Goal: Information Seeking & Learning: Learn about a topic

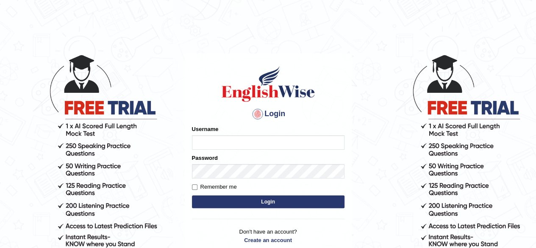
type input "Shamim"
click at [253, 201] on button "Login" at bounding box center [268, 201] width 152 height 13
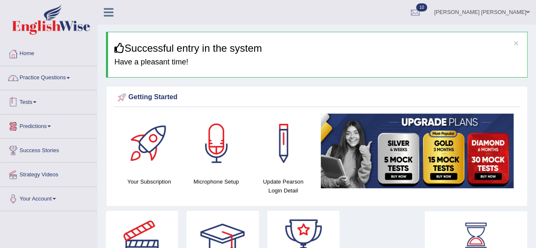
click at [67, 78] on link "Practice Questions" at bounding box center [48, 76] width 97 height 21
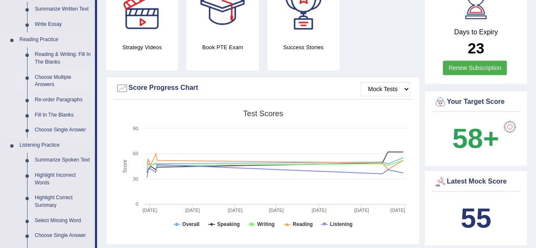
scroll to position [297, 0]
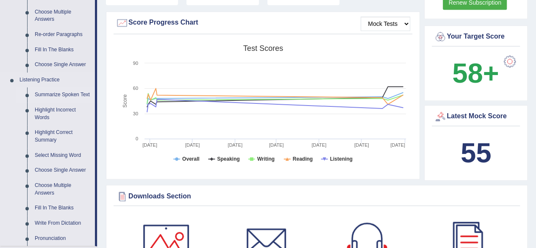
click at [64, 95] on link "Summarize Spoken Text" at bounding box center [63, 94] width 64 height 15
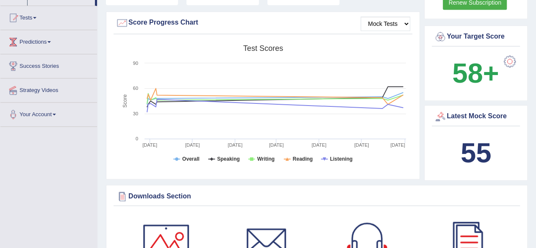
scroll to position [243, 0]
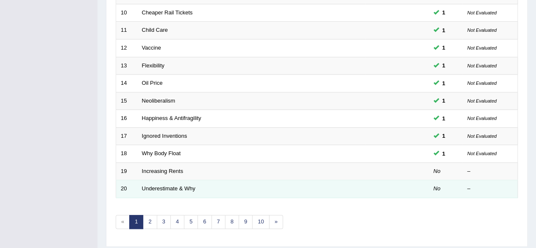
scroll to position [309, 0]
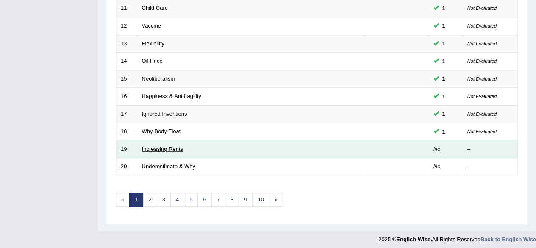
click at [158, 147] on link "Increasing Rents" at bounding box center [163, 149] width 42 height 6
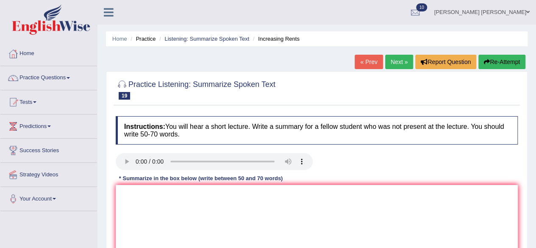
scroll to position [85, 0]
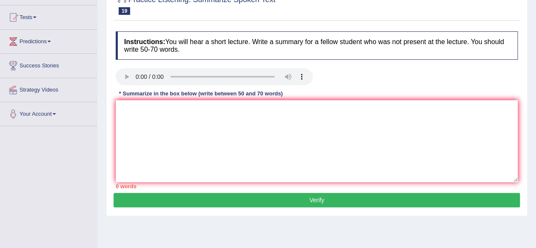
click at [73, 139] on div "Toggle navigation Home Practice Questions Speaking Practice Read Aloud Repeat S…" at bounding box center [268, 135] width 536 height 441
click at [210, 117] on textarea at bounding box center [317, 141] width 402 height 82
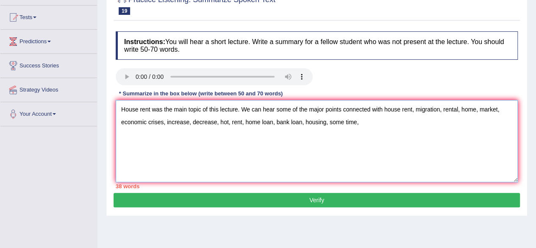
drag, startPoint x: 144, startPoint y: 140, endPoint x: 349, endPoint y: 139, distance: 205.0
click at [349, 139] on textarea "House rent was the main topic of this lecture. We can hear some of the major po…" at bounding box center [317, 141] width 402 height 82
click at [365, 125] on textarea "House rent was the main topic of this lecture. We can hear some of the major po…" at bounding box center [317, 141] width 402 height 82
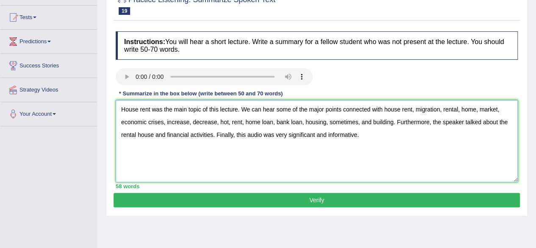
type textarea "House rent was the main topic of this lecture. We can hear some of the major po…"
click at [264, 199] on button "Verify" at bounding box center [317, 200] width 406 height 14
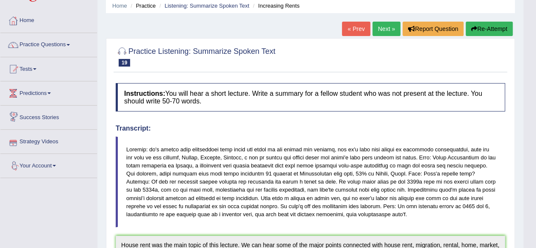
scroll to position [30, 0]
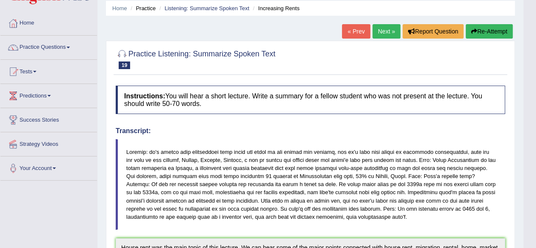
click at [383, 26] on link "Next »" at bounding box center [386, 31] width 28 height 14
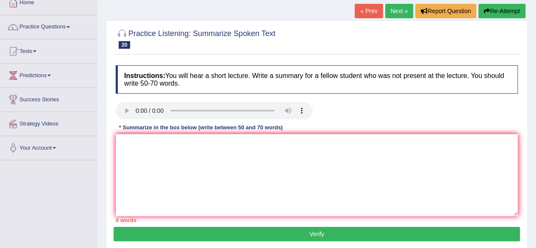
scroll to position [42, 0]
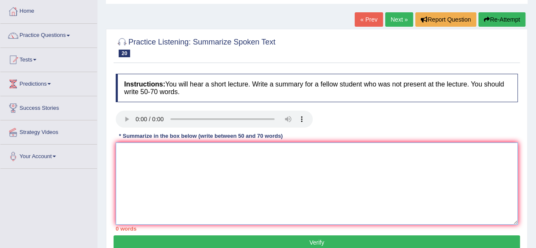
click at [237, 163] on textarea at bounding box center [317, 183] width 402 height 82
click at [234, 151] on textarea "COVID pandemic was the main topic" at bounding box center [317, 183] width 402 height 82
click at [254, 151] on textarea "The COVID pandemic was the main topic of the" at bounding box center [317, 183] width 402 height 82
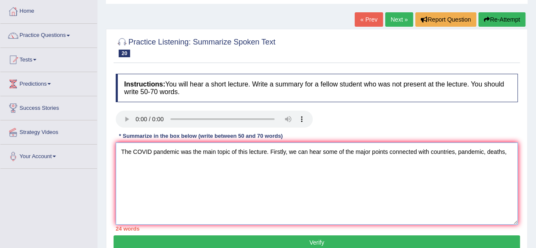
click at [514, 155] on textarea "The COVID pandemic was the main topic of this lecture. Firstly, we can hear som…" at bounding box center [317, 183] width 402 height 82
click at [180, 168] on textarea "The COVID pandemic was the main topic of this lecture. Firstly, we can hear som…" at bounding box center [317, 183] width 402 height 82
click at [148, 167] on textarea "The COVID pandemic was the main topic of this lecture. Firstly, we can hear som…" at bounding box center [317, 183] width 402 height 82
click at [199, 163] on textarea "The COVID pandemic was the main topic of this lecture. Firstly, we can hear som…" at bounding box center [317, 183] width 402 height 82
click at [179, 166] on textarea "The COVID pandemic was the main topic of this lecture. Firstly, we can hear som…" at bounding box center [317, 183] width 402 height 82
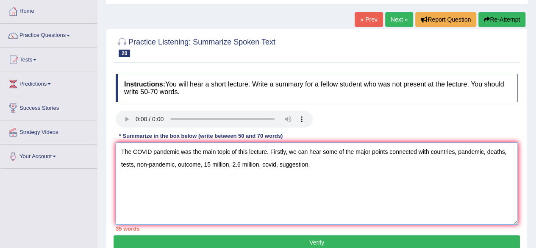
click at [315, 170] on textarea "The COVID pandemic was the main topic of this lecture. Firstly, we can hear som…" at bounding box center [317, 183] width 402 height 82
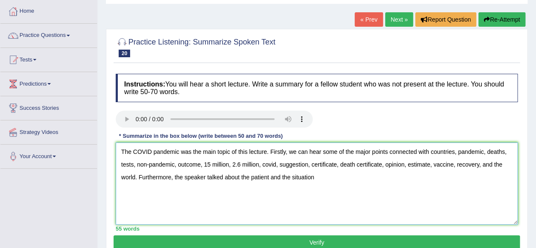
click at [319, 177] on textarea "The COVID pandemic was the main topic of this lecture. Firstly, we can hear som…" at bounding box center [317, 183] width 402 height 82
type textarea "The COVID pandemic was the main topic of this lecture. Firstly, we can hear som…"
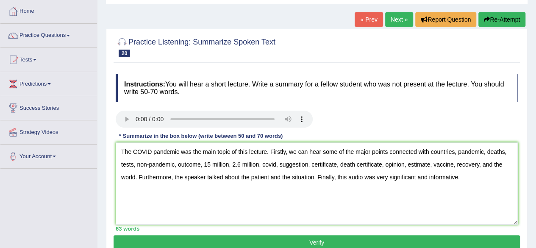
click at [349, 238] on button "Verify" at bounding box center [317, 242] width 406 height 14
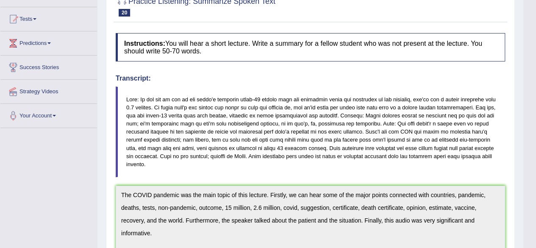
scroll to position [0, 0]
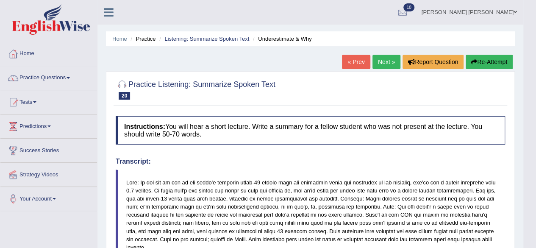
click at [65, 90] on link "Tests" at bounding box center [48, 100] width 97 height 21
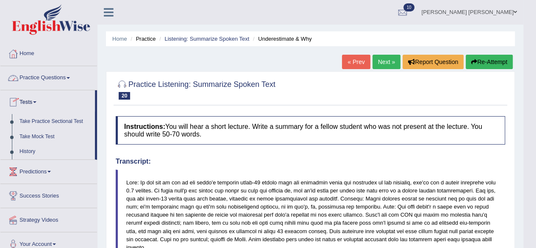
click at [75, 80] on link "Practice Questions" at bounding box center [48, 76] width 97 height 21
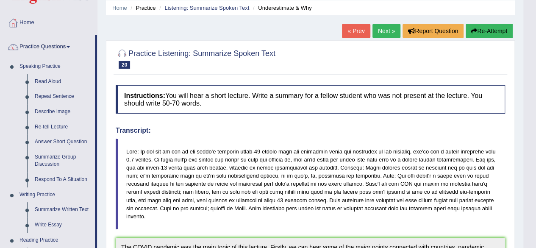
scroll to position [42, 0]
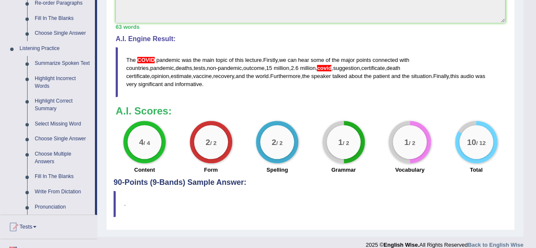
scroll to position [381, 0]
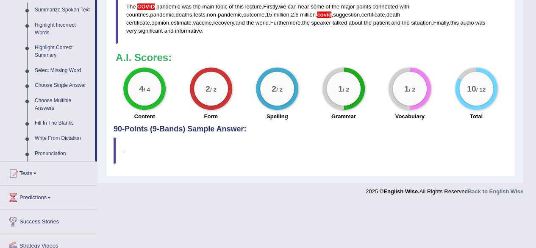
click at [288, 137] on blockquote "." at bounding box center [310, 150] width 393 height 26
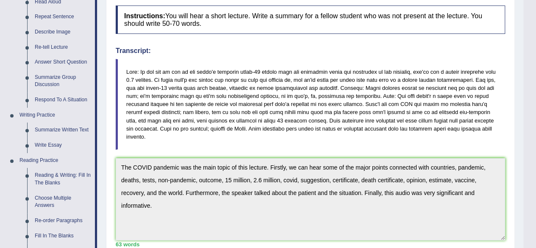
scroll to position [0, 0]
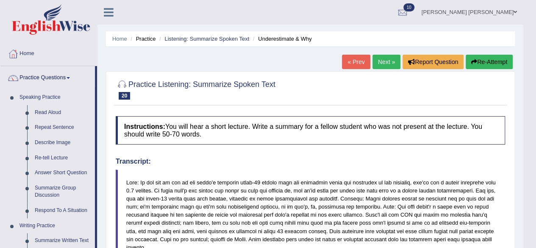
click at [310, 91] on div at bounding box center [310, 89] width 389 height 26
click at [314, 153] on div at bounding box center [310, 153] width 398 height 0
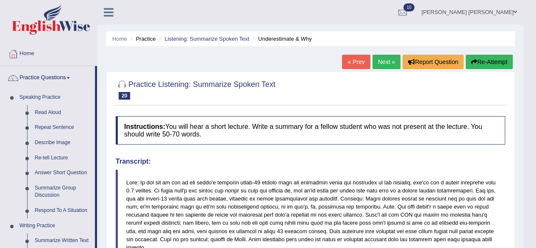
click at [322, 160] on h4 "Transcript:" at bounding box center [310, 162] width 389 height 8
drag, startPoint x: 346, startPoint y: 158, endPoint x: 371, endPoint y: 160, distance: 24.6
click at [349, 158] on h4 "Transcript:" at bounding box center [310, 162] width 389 height 8
click at [373, 160] on h4 "Transcript:" at bounding box center [310, 162] width 389 height 8
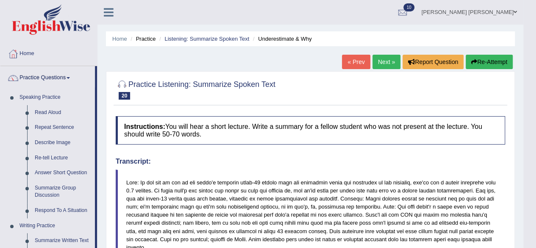
click at [371, 160] on h4 "Transcript:" at bounding box center [310, 162] width 389 height 8
click at [346, 162] on h4 "Transcript:" at bounding box center [310, 162] width 389 height 8
click at [345, 162] on h4 "Transcript:" at bounding box center [310, 162] width 389 height 8
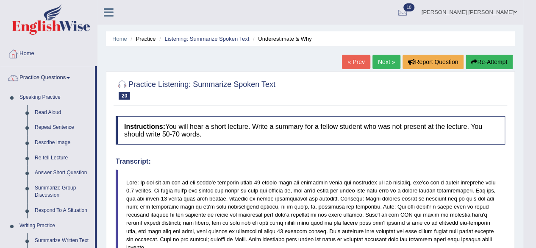
drag, startPoint x: 340, startPoint y: 161, endPoint x: 323, endPoint y: 157, distance: 17.0
click at [339, 161] on h4 "Transcript:" at bounding box center [310, 162] width 389 height 8
click at [323, 158] on h4 "Transcript:" at bounding box center [310, 162] width 389 height 8
drag, startPoint x: 246, startPoint y: 129, endPoint x: 241, endPoint y: 129, distance: 5.1
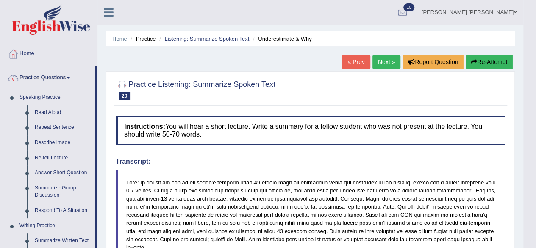
click at [247, 130] on h4 "Instructions: You will hear a short lecture. Write a summary for a fellow stude…" at bounding box center [310, 130] width 389 height 28
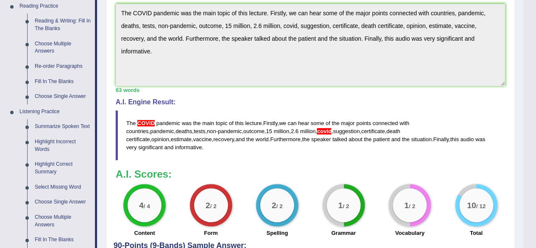
scroll to position [297, 0]
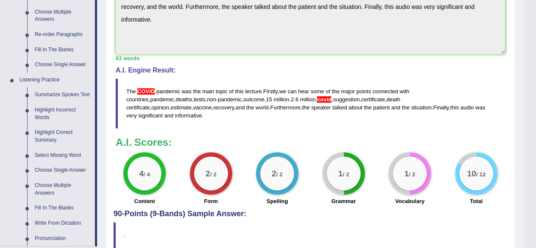
click at [427, 55] on div "63 words" at bounding box center [310, 58] width 389 height 8
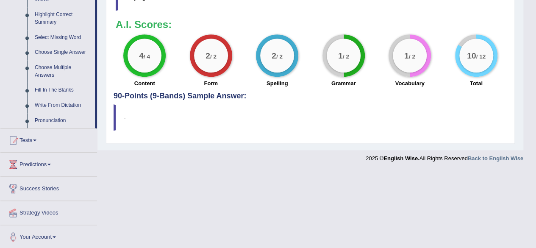
click at [319, 155] on footer "2025 © English Wise. All Rights Reserved Back to English Wise" at bounding box center [261, 160] width 523 height 21
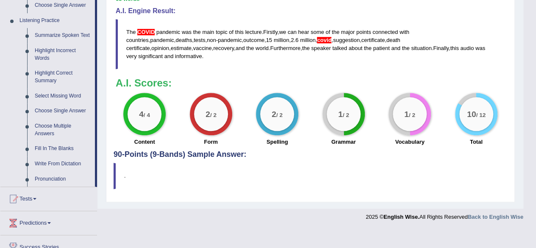
scroll to position [372, 0]
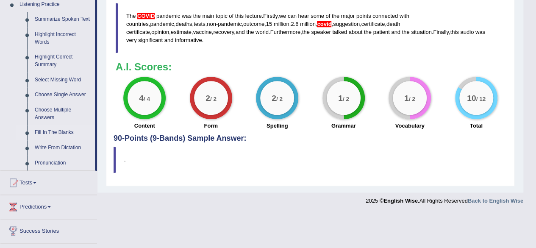
click at [64, 129] on link "Fill In The Blanks" at bounding box center [63, 132] width 64 height 15
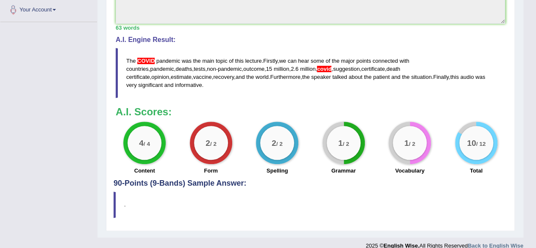
scroll to position [168, 0]
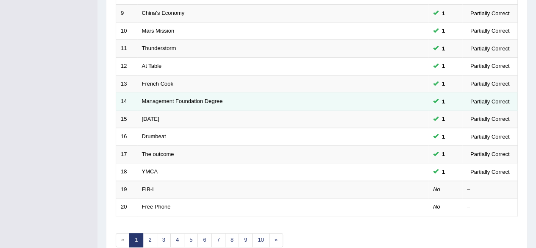
scroll to position [309, 0]
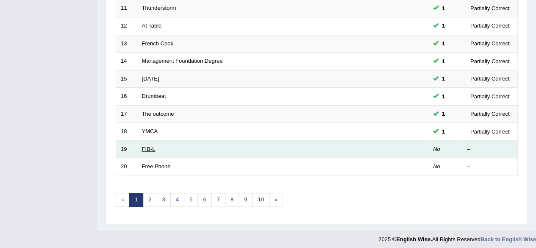
click at [146, 146] on link "FIB-L" at bounding box center [149, 149] width 14 height 6
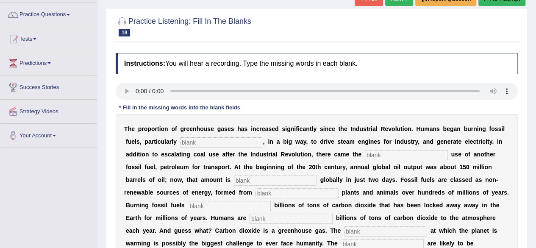
scroll to position [127, 0]
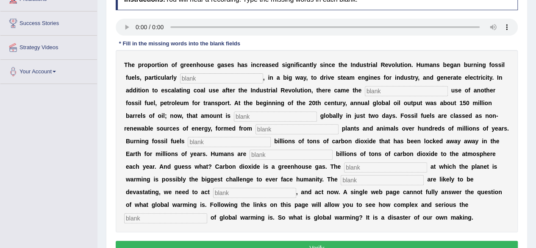
click at [202, 77] on input "text" at bounding box center [221, 78] width 83 height 10
type input "cool"
type input "wise"
type input "extracted"
type input "decade"
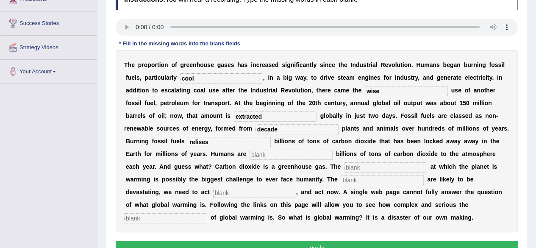
type input "relises"
type input "adding"
type input "rate"
type input "emacct"
click at [158, 216] on input "text" at bounding box center [165, 218] width 83 height 10
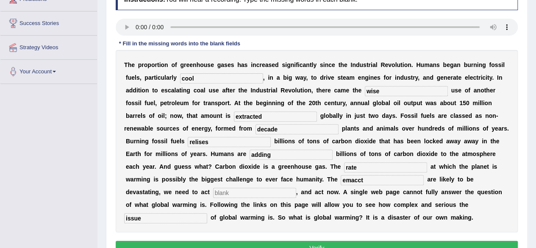
type input "issue"
click at [367, 179] on input "emacct" at bounding box center [382, 180] width 83 height 10
type input "e"
type input "impact"
click at [274, 116] on input "extracted" at bounding box center [275, 116] width 83 height 10
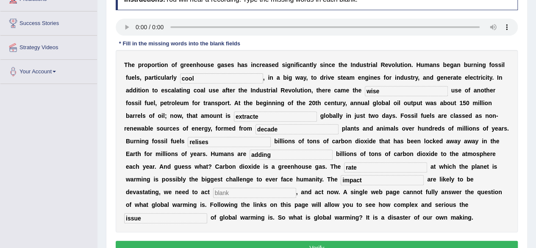
type input "extracted"
type input "decade"
type input "relies"
type input "adding"
type input "rate"
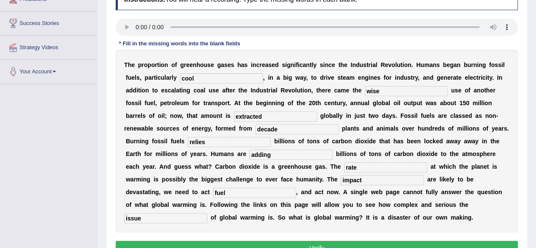
type input "fuel"
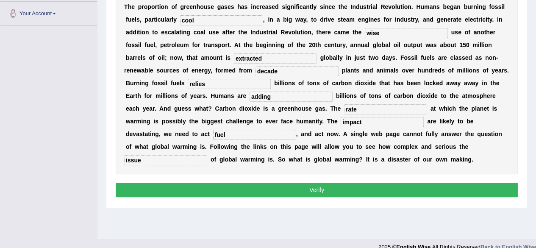
scroll to position [197, 0]
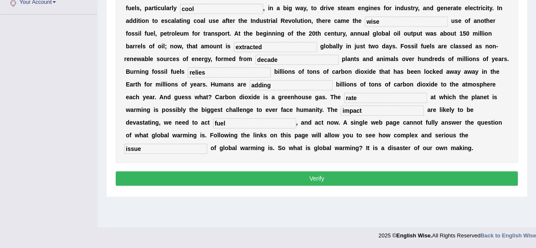
click at [328, 177] on button "Verify" at bounding box center [317, 178] width 402 height 14
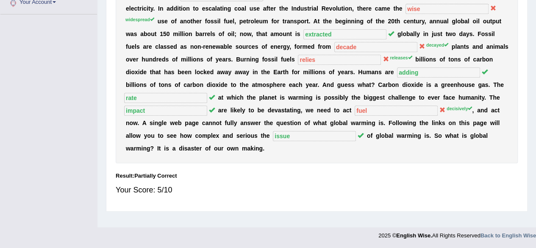
click at [255, 143] on div "T h e p r o p o r t i o n o f g r e e n h o u s e g a s e s h a s i n c r e a s…" at bounding box center [317, 65] width 402 height 195
click at [241, 134] on b "e" at bounding box center [241, 135] width 3 height 7
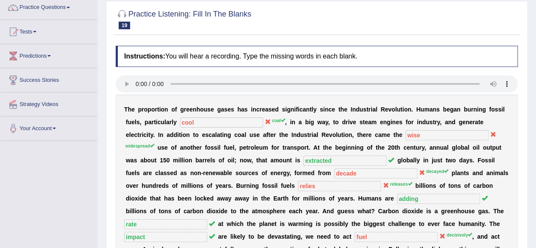
scroll to position [27, 0]
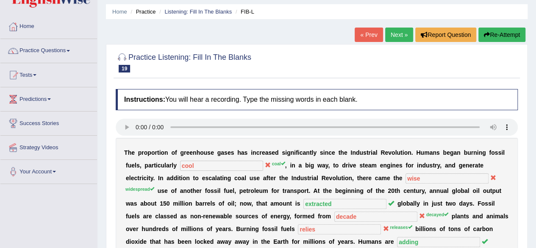
click at [396, 33] on link "Next »" at bounding box center [399, 35] width 28 height 14
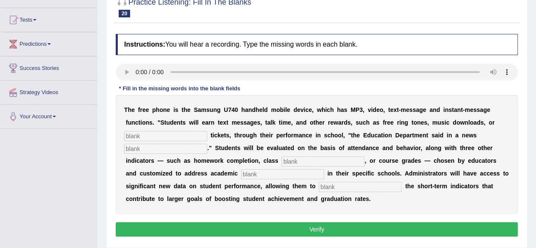
scroll to position [85, 0]
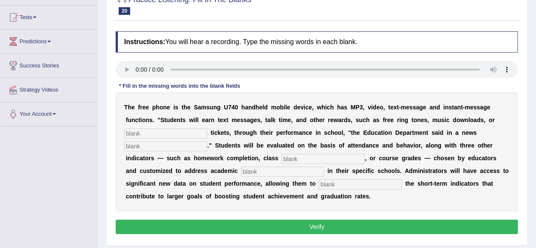
click at [180, 135] on input "text" at bounding box center [165, 133] width 83 height 10
type input "ventigate"
type input "realse"
type input "particepation"
type input "p"
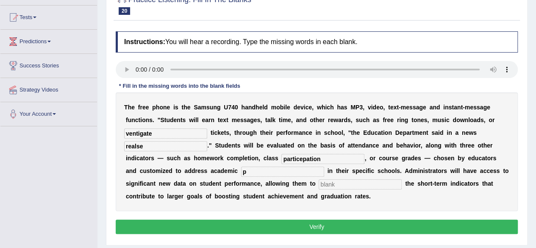
click at [351, 181] on input "text" at bounding box center [360, 184] width 83 height 10
type input "track"
click at [269, 172] on input "p" at bounding box center [282, 171] width 83 height 10
type input "priorities"
click at [341, 183] on input "track" at bounding box center [360, 184] width 83 height 10
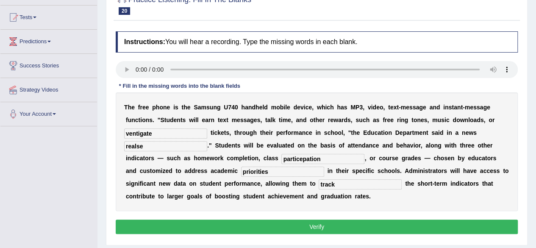
click at [163, 145] on input "realse" at bounding box center [165, 146] width 83 height 10
type input "release"
click at [337, 158] on input "particepation" at bounding box center [322, 159] width 83 height 10
type input "p"
type input "particepation"
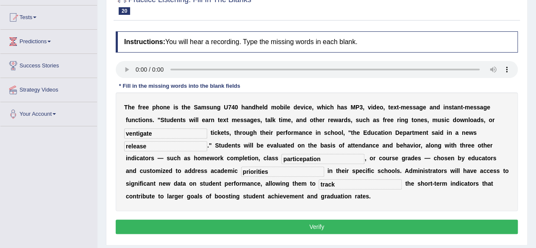
click at [290, 172] on input "priorities" at bounding box center [282, 171] width 83 height 10
click at [161, 135] on input "ventigate" at bounding box center [165, 133] width 83 height 10
type input "vantigate"
click at [258, 171] on input "priorities" at bounding box center [282, 171] width 83 height 10
type input "priorities"
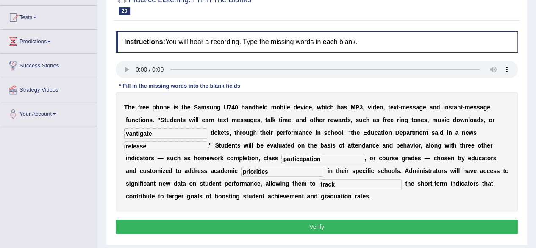
click at [339, 184] on input "track" at bounding box center [360, 184] width 83 height 10
click at [332, 223] on button "Verify" at bounding box center [317, 226] width 402 height 14
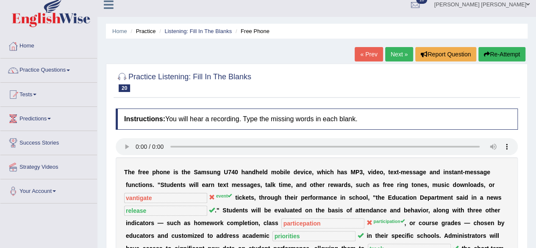
scroll to position [0, 0]
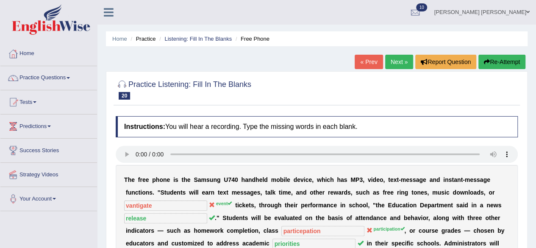
click at [390, 60] on link "Next »" at bounding box center [399, 62] width 28 height 14
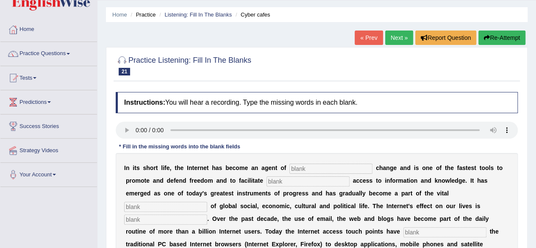
scroll to position [85, 0]
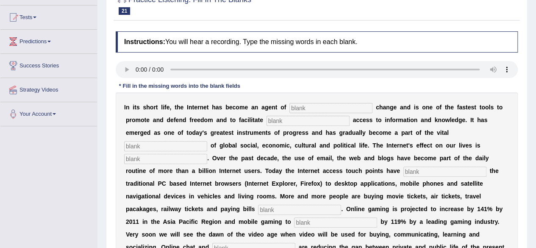
click at [314, 104] on input "text" at bounding box center [330, 108] width 83 height 10
type input "revulationaey"
type input "democratic"
type input "infrstruvcrer"
type input "poroveses"
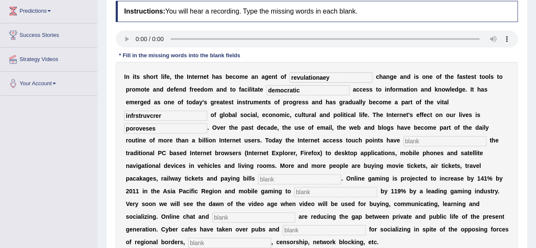
scroll to position [127, 0]
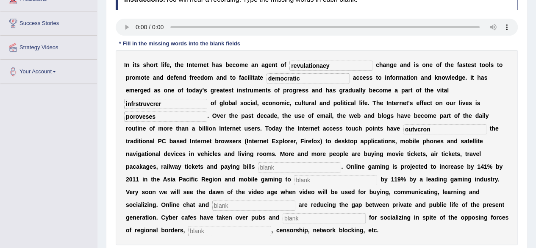
type input "outvcron"
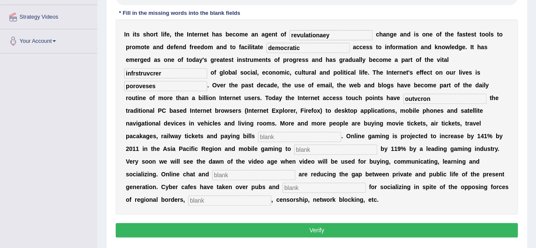
scroll to position [197, 0]
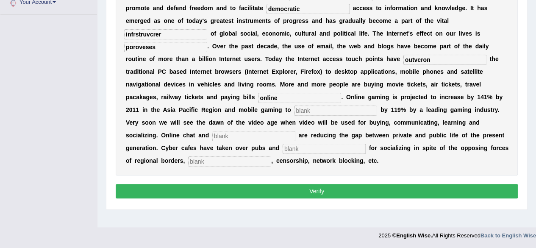
type input "online"
type input "incresae"
type input "blogs"
type input "burs"
type input "copyright"
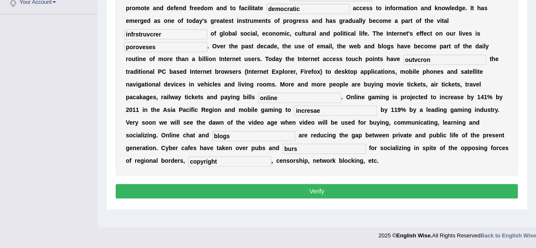
click at [167, 34] on input "infrstruvcrer" at bounding box center [165, 34] width 83 height 10
type input "infrustructure"
click at [168, 47] on input "poroveses" at bounding box center [165, 47] width 83 height 10
type input "proveses"
click at [433, 61] on input "outvcron" at bounding box center [444, 60] width 83 height 10
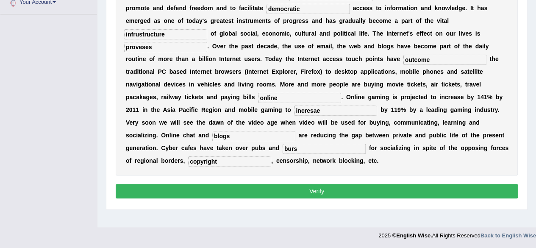
type input "outcome"
click at [328, 111] on input "incresae" at bounding box center [335, 110] width 83 height 10
type input "increase"
click at [263, 136] on input "blogs" at bounding box center [253, 136] width 83 height 10
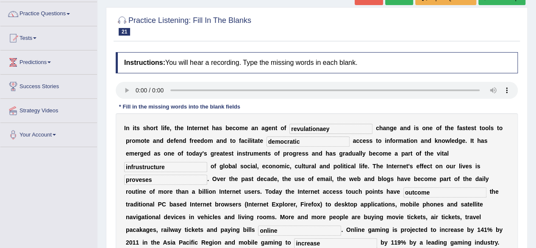
scroll to position [27, 0]
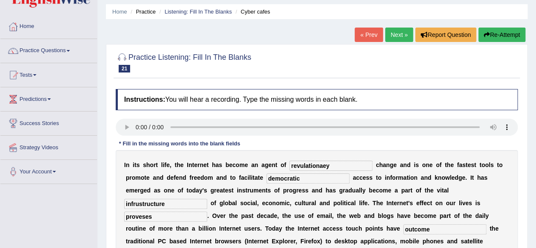
click at [335, 169] on input "revulationaey" at bounding box center [330, 166] width 83 height 10
type input "revulationary"
click at [319, 179] on input "democratic" at bounding box center [307, 178] width 83 height 10
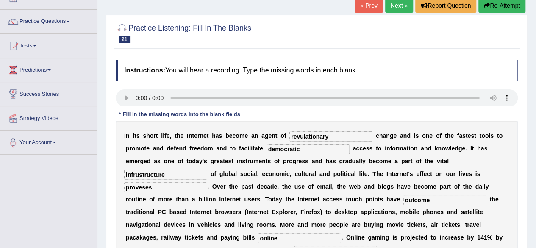
scroll to position [69, 0]
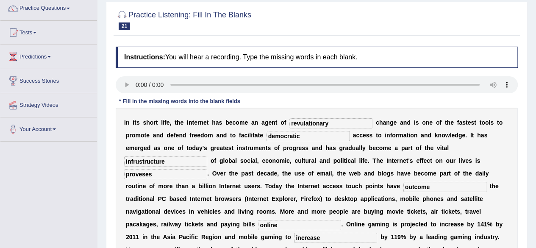
click at [175, 172] on input "proveses" at bounding box center [165, 174] width 83 height 10
type input "p"
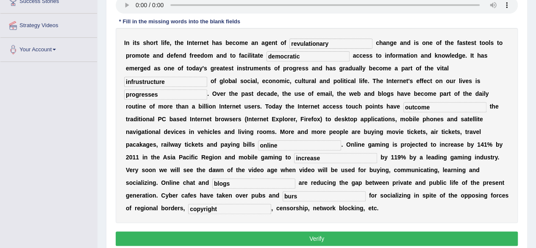
scroll to position [154, 0]
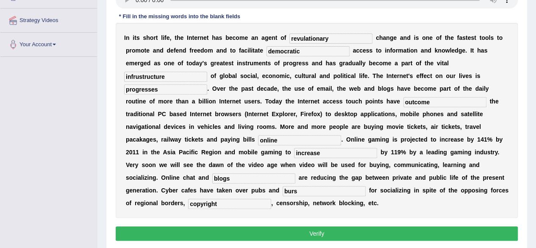
type input "progresses"
click at [430, 100] on input "outcome" at bounding box center [444, 102] width 83 height 10
type input "outcomes"
click at [302, 191] on input "burs" at bounding box center [324, 191] width 83 height 10
type input "bars"
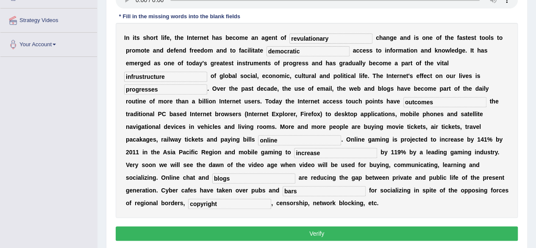
click at [335, 230] on button "Verify" at bounding box center [317, 233] width 402 height 14
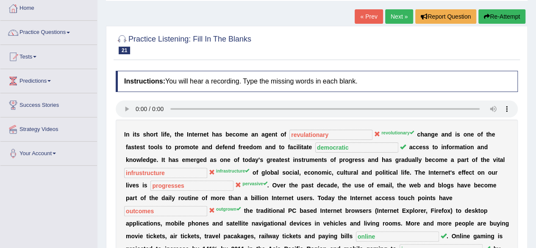
scroll to position [0, 0]
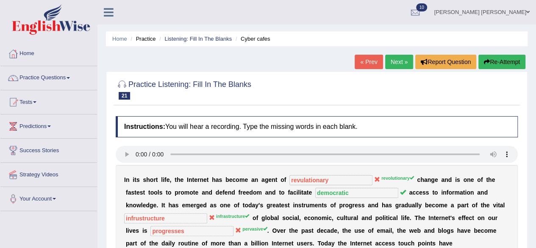
click at [398, 61] on link "Next »" at bounding box center [399, 62] width 28 height 14
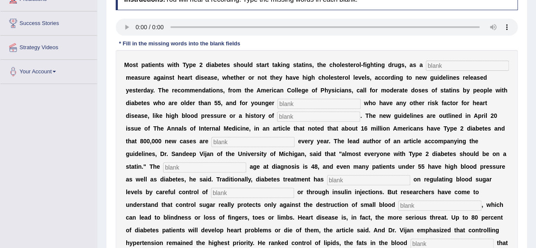
click at [449, 65] on input "text" at bounding box center [467, 66] width 83 height 10
type input "provatative"
type input "patiebt"
type input "smellking"
type input "dignose"
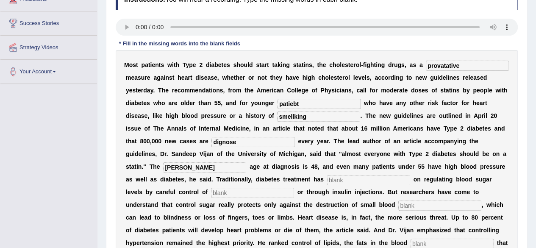
type input "everage"
type input "focused"
type input "diet"
type input "vasol"
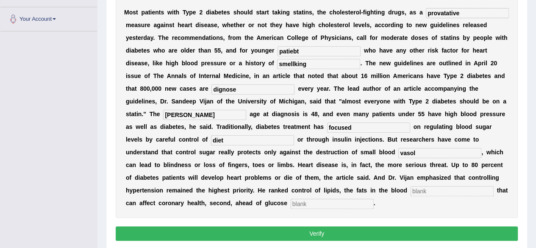
scroll to position [210, 0]
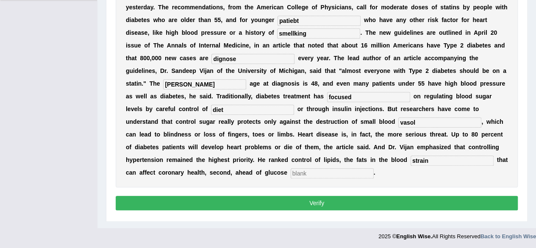
type input "strain"
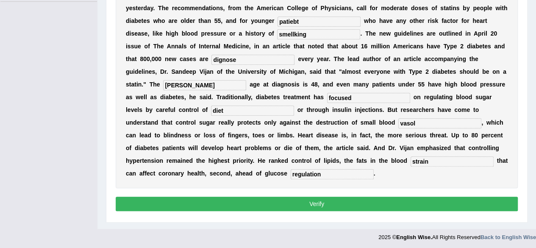
scroll to position [125, 0]
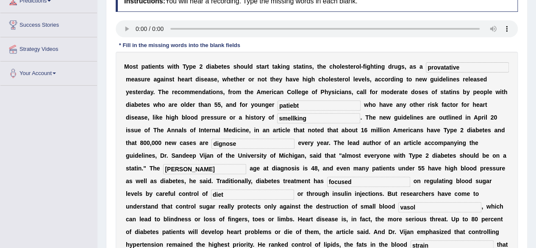
type input "regulation"
click at [336, 106] on input "patiebt" at bounding box center [318, 105] width 83 height 10
type input "patient"
click at [245, 145] on input "dignose" at bounding box center [252, 144] width 83 height 10
type input "diagonises"
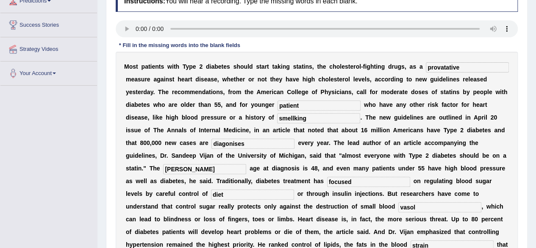
click at [213, 167] on input "everage" at bounding box center [204, 169] width 83 height 10
type input "e"
type input "average"
click at [357, 183] on input "focused" at bounding box center [368, 182] width 83 height 10
type input "focused"
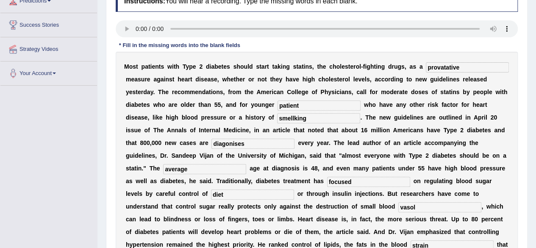
click at [257, 195] on input "diet" at bounding box center [252, 194] width 83 height 10
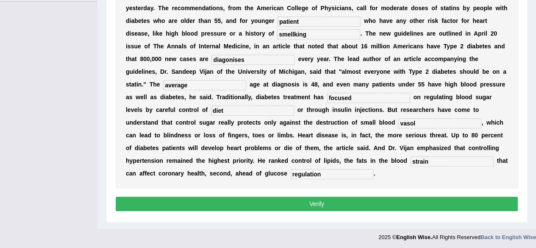
scroll to position [210, 0]
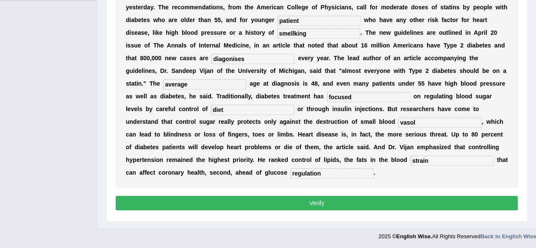
click at [421, 123] on input "vasol" at bounding box center [439, 122] width 83 height 10
click at [430, 162] on input "strain" at bounding box center [451, 160] width 83 height 10
click at [309, 173] on input "regulation" at bounding box center [332, 173] width 83 height 10
click at [338, 168] on input "regulaition" at bounding box center [332, 173] width 83 height 10
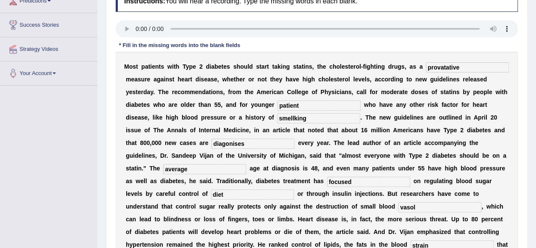
type input "regulaition"
click at [461, 67] on input "provatative" at bounding box center [467, 67] width 83 height 10
type input "provatative"
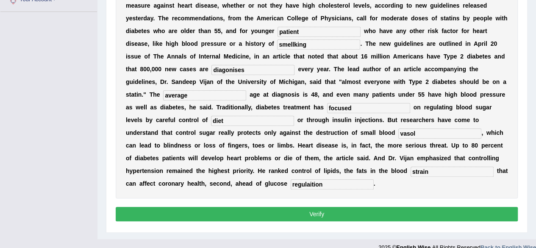
scroll to position [210, 0]
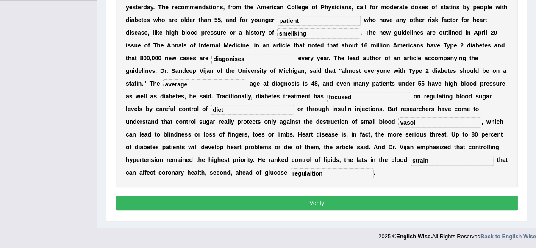
click at [241, 59] on input "diagonises" at bounding box center [252, 59] width 83 height 10
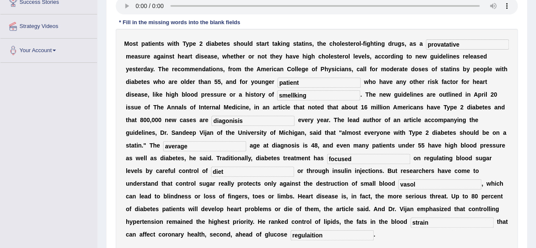
scroll to position [168, 0]
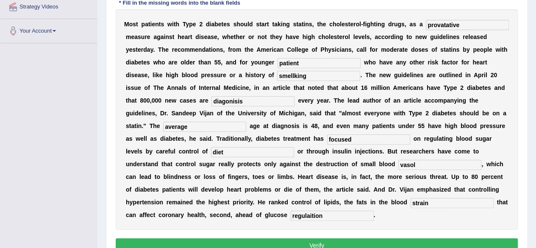
click at [249, 100] on input "diagonisis" at bounding box center [252, 101] width 83 height 10
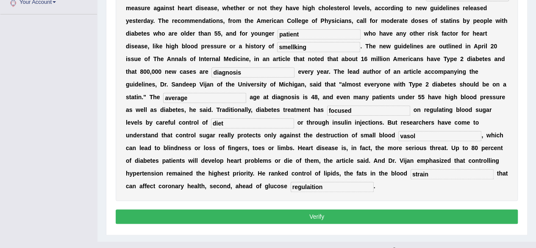
scroll to position [210, 0]
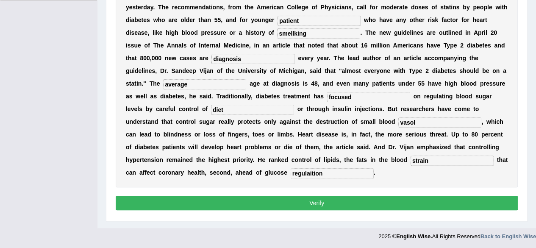
type input "diagnosis"
click at [373, 200] on button "Verify" at bounding box center [317, 203] width 402 height 14
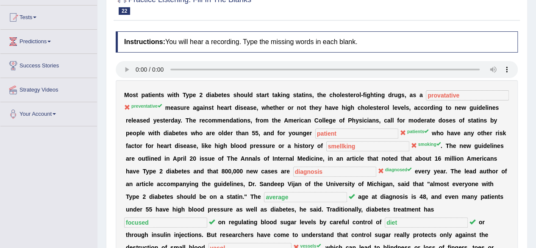
scroll to position [42, 0]
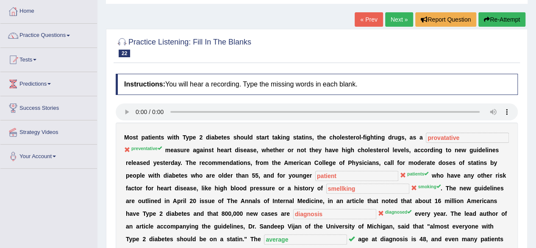
click at [396, 16] on link "Next »" at bounding box center [399, 19] width 28 height 14
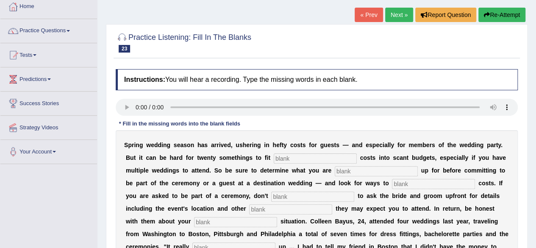
scroll to position [127, 0]
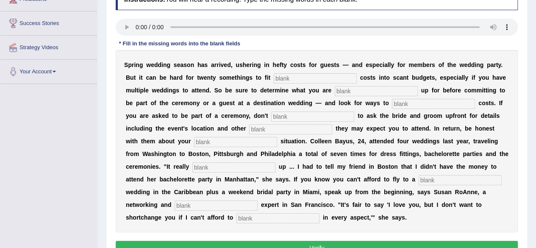
click at [302, 80] on input "text" at bounding box center [315, 78] width 83 height 10
click at [292, 80] on input "text" at bounding box center [315, 78] width 83 height 10
type input "extra"
type input "signing"
type input "trem"
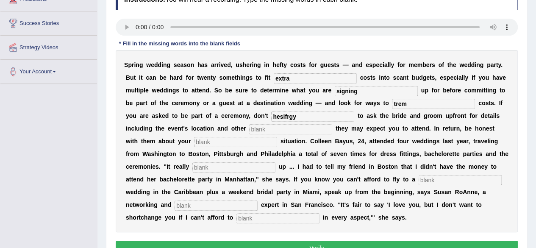
type input "hesifrgy"
type input "finance"
type input "added"
type input "destination"
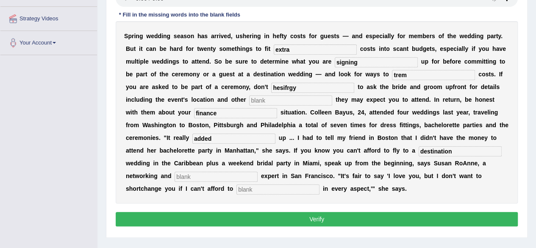
scroll to position [169, 0]
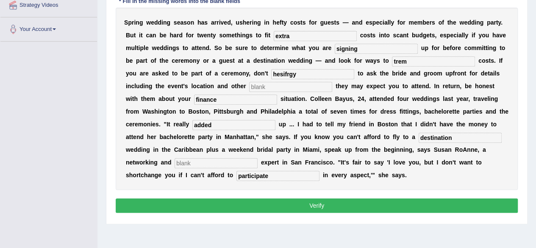
type input "participate"
click at [216, 166] on input "text" at bounding box center [216, 163] width 83 height 10
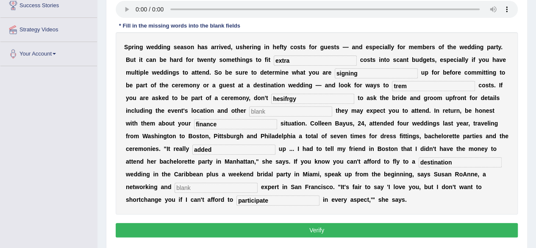
scroll to position [127, 0]
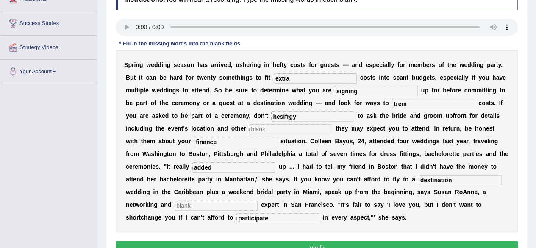
click at [409, 104] on input "trem" at bounding box center [433, 104] width 83 height 10
type input "team"
click at [316, 119] on input "hesifrgy" at bounding box center [312, 116] width 83 height 10
type input "hesitate"
click at [283, 130] on input "text" at bounding box center [290, 129] width 83 height 10
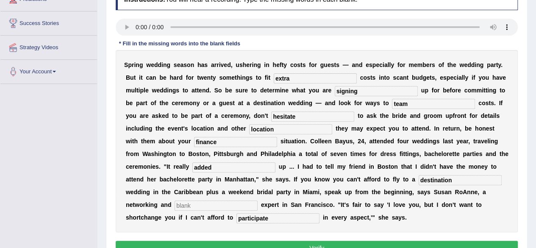
type input "location"
click at [209, 204] on input "text" at bounding box center [216, 205] width 83 height 10
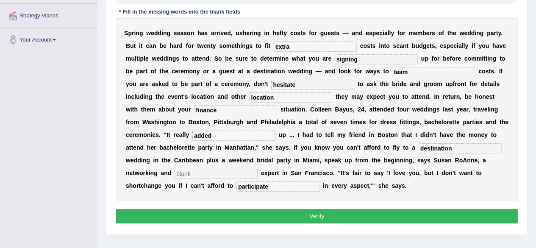
scroll to position [197, 0]
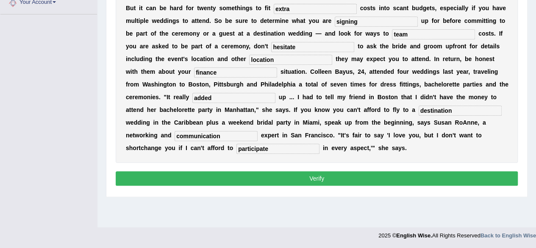
type input "communication"
click at [434, 174] on button "Verify" at bounding box center [317, 178] width 402 height 14
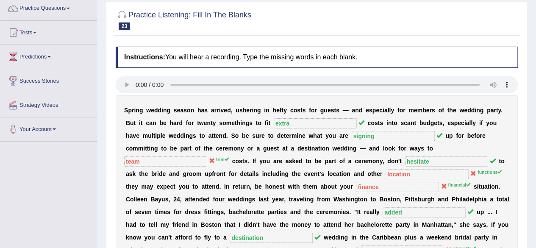
scroll to position [0, 0]
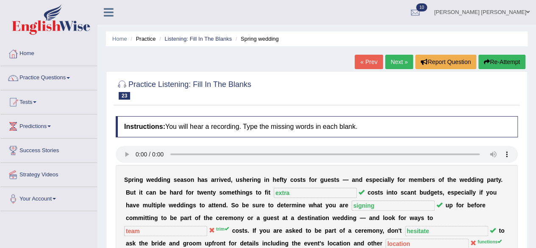
click at [396, 59] on link "Next »" at bounding box center [399, 62] width 28 height 14
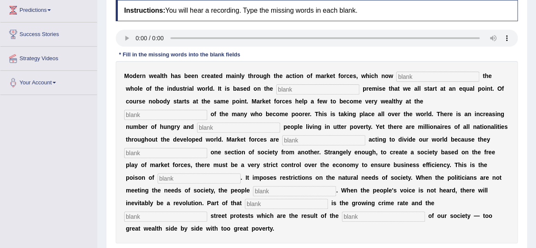
scroll to position [127, 0]
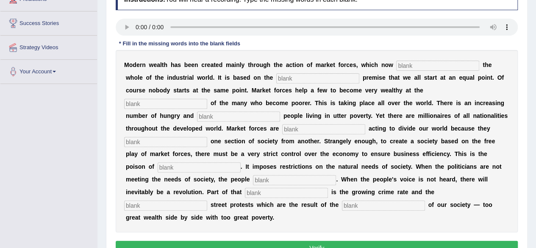
click at [408, 67] on input "text" at bounding box center [437, 66] width 83 height 10
type input "dominateFORSED"
type input "expance"
click at [299, 128] on input "text" at bounding box center [323, 129] width 83 height 10
type input "mustbe"
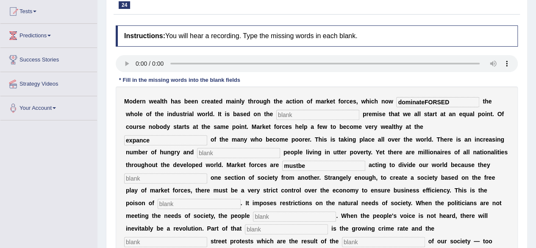
scroll to position [0, 0]
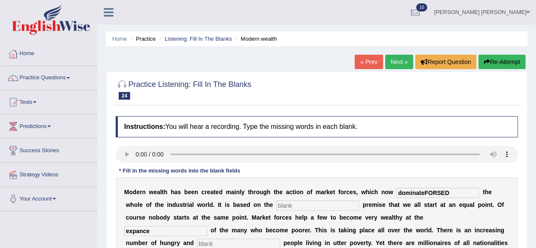
click at [396, 62] on link "Next »" at bounding box center [399, 62] width 28 height 14
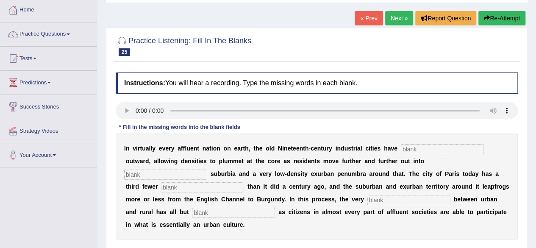
scroll to position [85, 0]
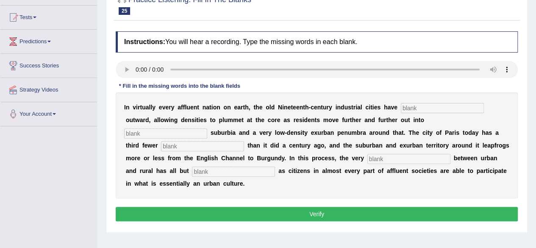
click at [423, 112] on input "text" at bounding box center [442, 108] width 83 height 10
type input "exploded"
type input "disgytbjgf"
click at [431, 111] on input "exploded" at bounding box center [442, 108] width 83 height 10
type input "exploded"
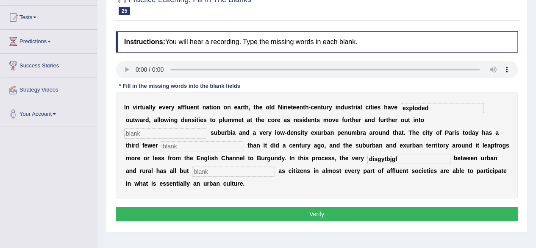
click at [190, 133] on input "text" at bounding box center [165, 133] width 83 height 10
type input "density"
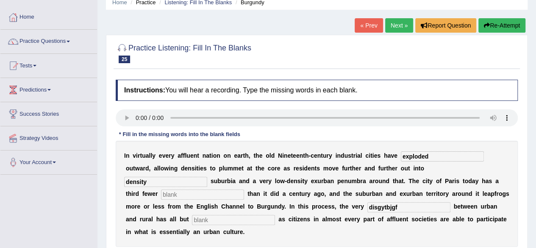
scroll to position [0, 0]
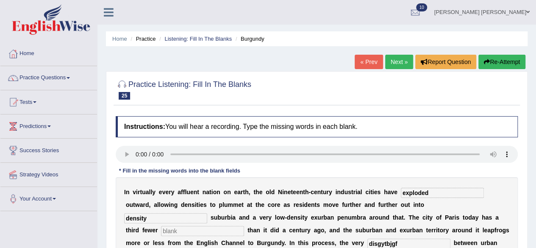
click at [399, 63] on link "Next »" at bounding box center [399, 62] width 28 height 14
